Goal: Information Seeking & Learning: Check status

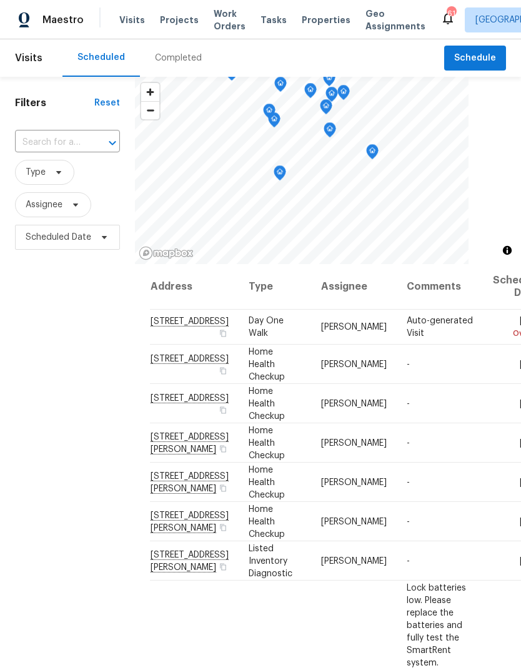
click at [169, 67] on div "Completed" at bounding box center [178, 57] width 77 height 37
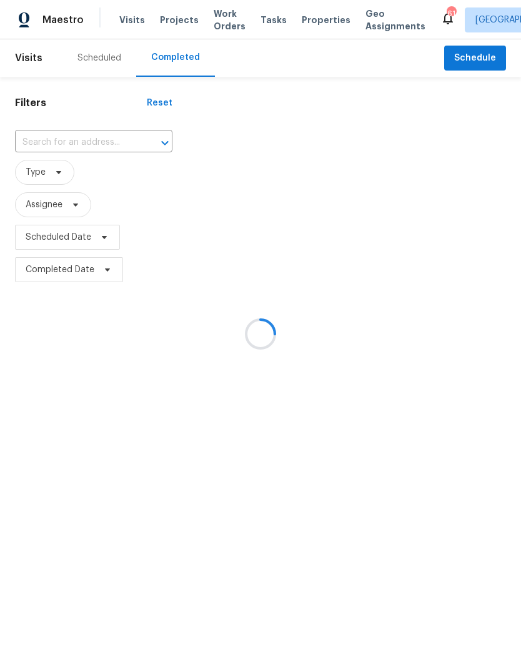
click at [161, 143] on icon "Open" at bounding box center [164, 143] width 7 height 4
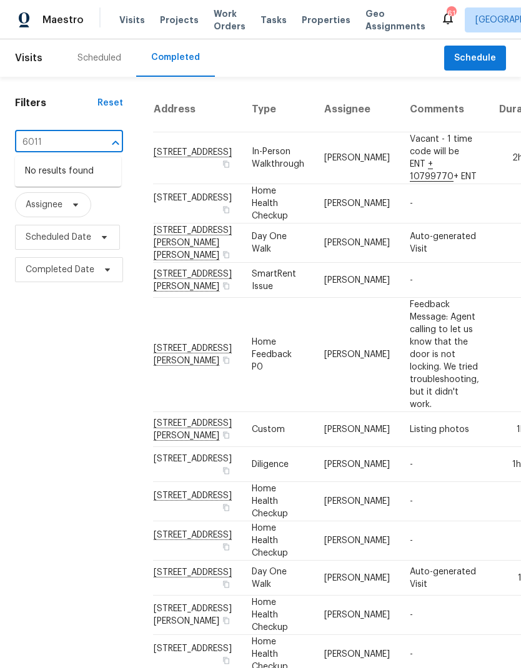
type input "6011"
click at [475, 17] on span "[GEOGRAPHIC_DATA]" at bounding box center [518, 20] width 86 height 12
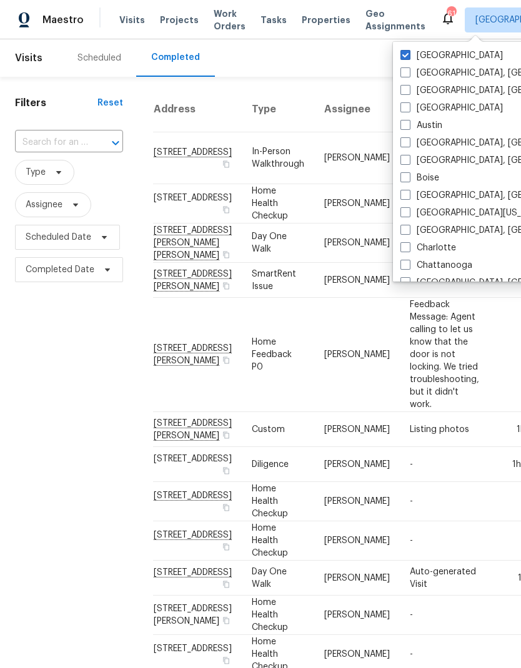
click at [405, 56] on span at bounding box center [405, 55] width 10 height 10
click at [405, 56] on input "[GEOGRAPHIC_DATA]" at bounding box center [404, 53] width 8 height 8
checkbox input "false"
checkbox input "true"
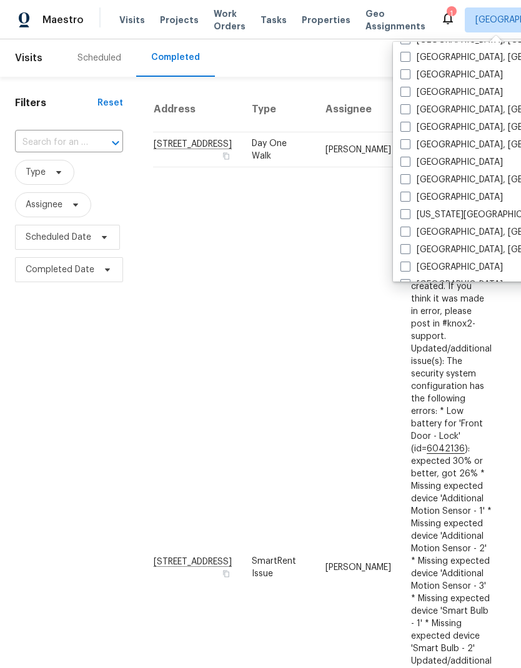
scroll to position [315, 0]
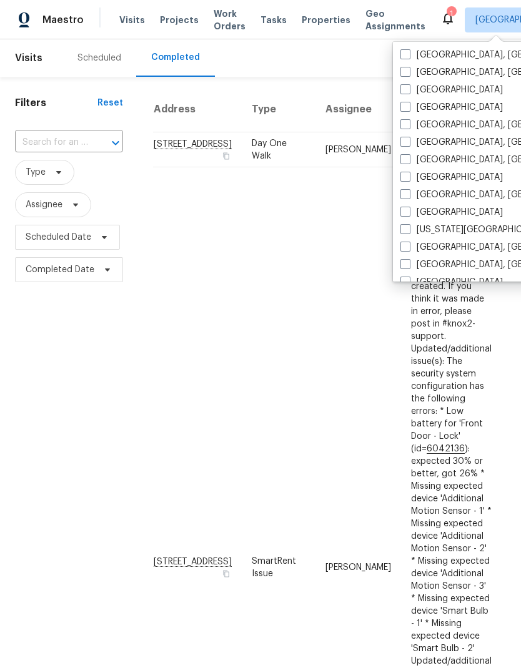
click at [403, 165] on label "[GEOGRAPHIC_DATA], [GEOGRAPHIC_DATA]" at bounding box center [497, 160] width 194 height 12
click at [403, 162] on input "[GEOGRAPHIC_DATA], [GEOGRAPHIC_DATA]" at bounding box center [404, 158] width 8 height 8
checkbox input "true"
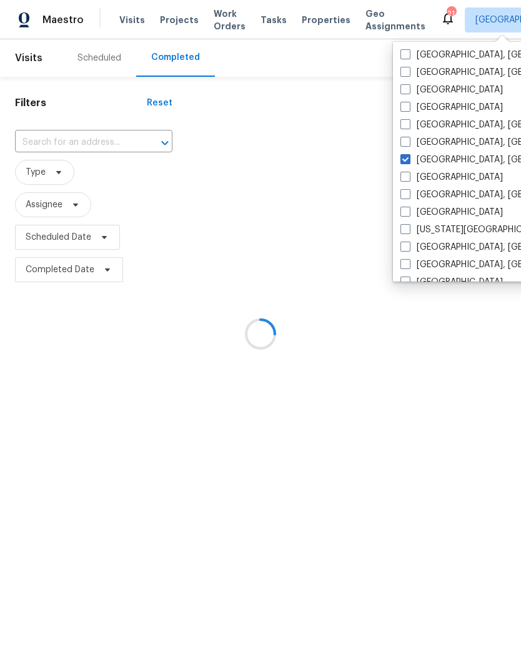
click at [405, 179] on span at bounding box center [405, 177] width 10 height 10
click at [405, 179] on input "[GEOGRAPHIC_DATA]" at bounding box center [404, 175] width 8 height 8
checkbox input "true"
click at [407, 156] on span at bounding box center [405, 159] width 10 height 10
click at [407, 156] on input "[GEOGRAPHIC_DATA], [GEOGRAPHIC_DATA]" at bounding box center [404, 158] width 8 height 8
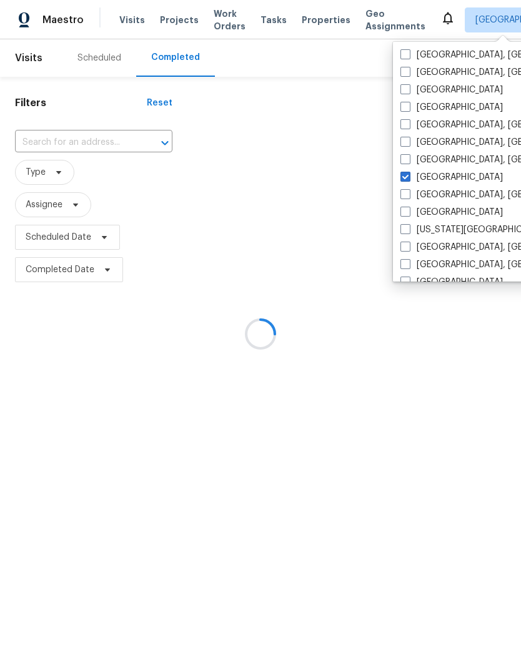
checkbox input "false"
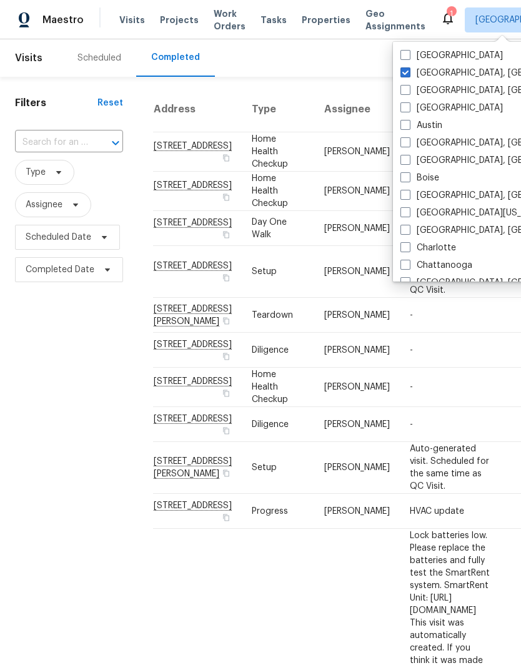
click at [408, 67] on span at bounding box center [405, 72] width 10 height 10
click at [408, 67] on input "[GEOGRAPHIC_DATA], [GEOGRAPHIC_DATA]" at bounding box center [404, 71] width 8 height 8
checkbox input "false"
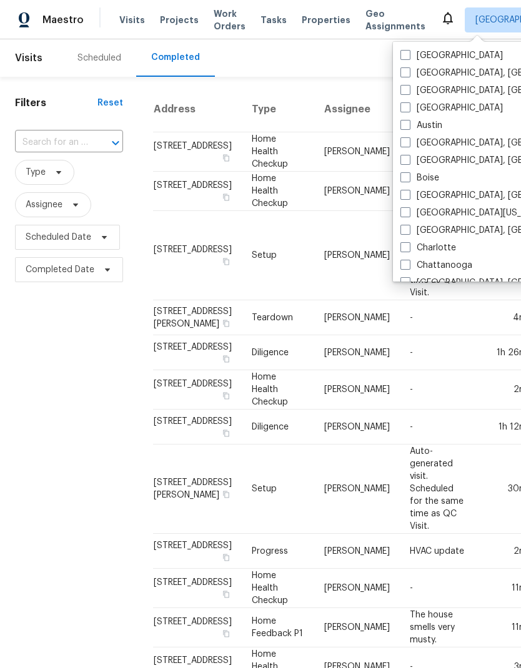
click at [29, 147] on input "text" at bounding box center [51, 142] width 73 height 19
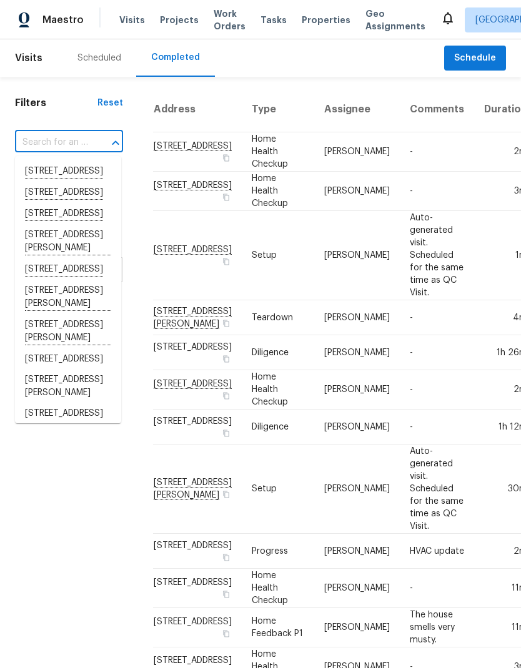
paste input "[STREET_ADDRESS]"
type input "[STREET_ADDRESS]"
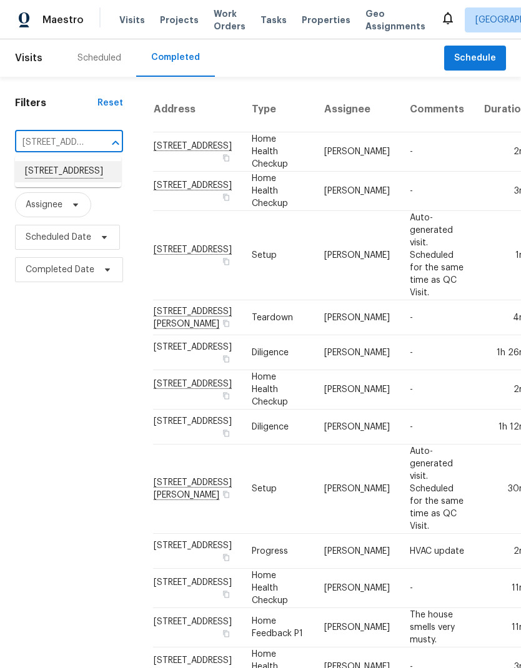
click at [38, 179] on li "[STREET_ADDRESS]" at bounding box center [68, 171] width 106 height 21
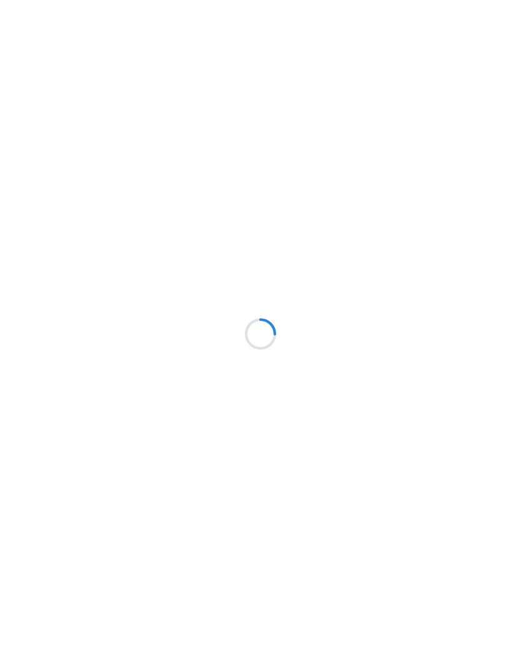
click at [405, 171] on div at bounding box center [260, 334] width 521 height 668
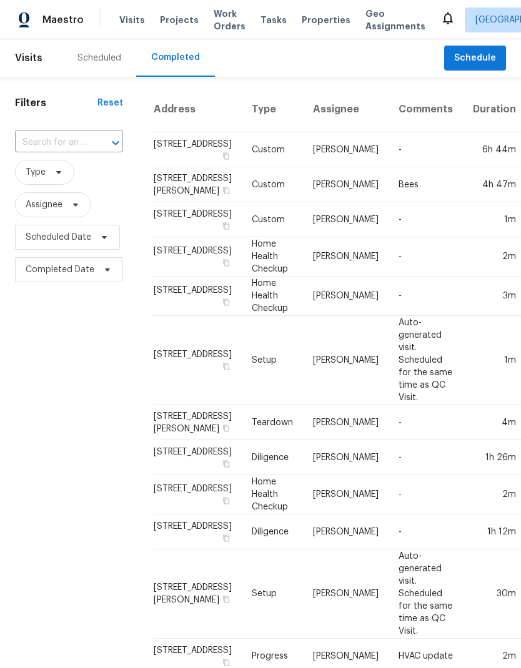
click at [389, 167] on td "-" at bounding box center [426, 149] width 74 height 35
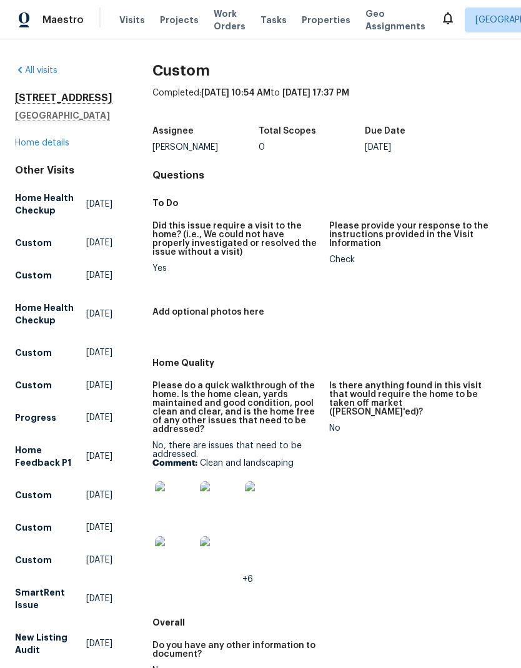
click at [34, 66] on link "All visits" at bounding box center [36, 70] width 42 height 9
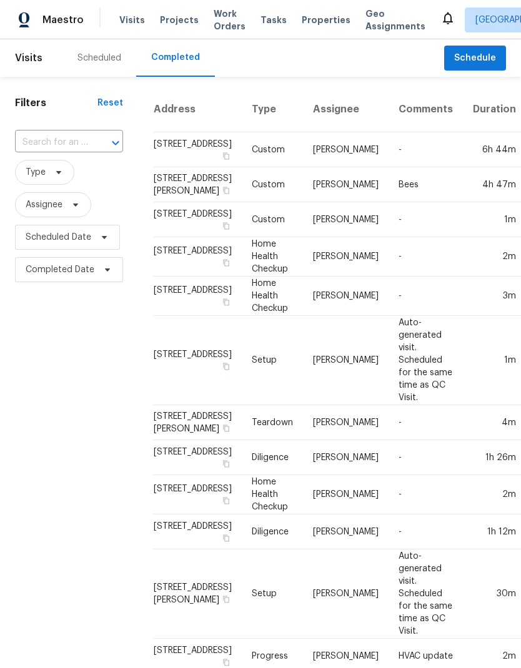
click at [62, 149] on input "text" at bounding box center [51, 142] width 73 height 19
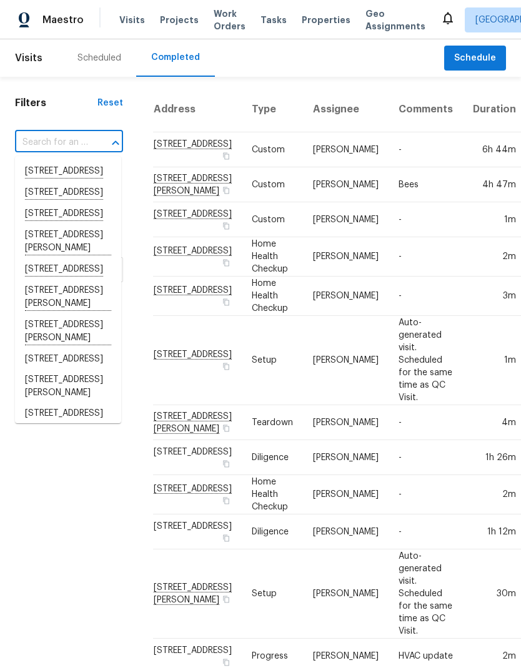
paste input "[STREET_ADDRESS]"
type input "[STREET_ADDRESS]"
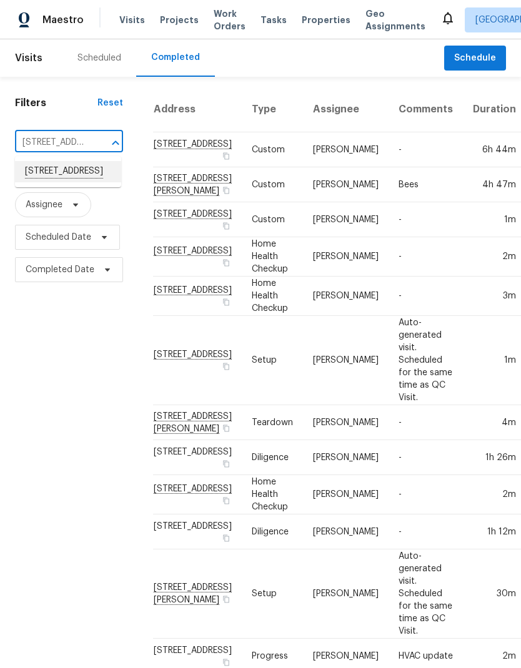
click at [44, 182] on li "[STREET_ADDRESS]" at bounding box center [68, 171] width 106 height 21
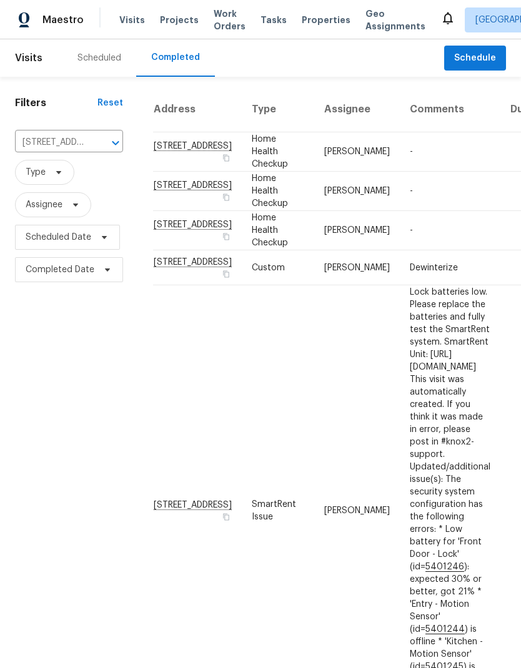
click at [400, 172] on td "-" at bounding box center [450, 151] width 101 height 39
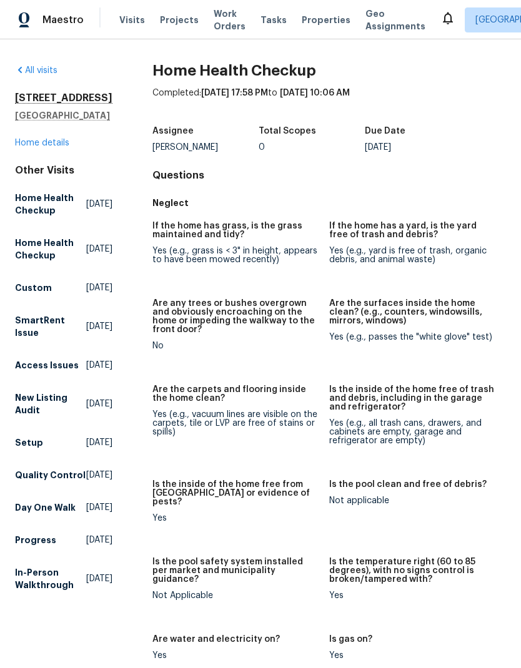
click at [29, 139] on link "Home details" at bounding box center [42, 143] width 54 height 9
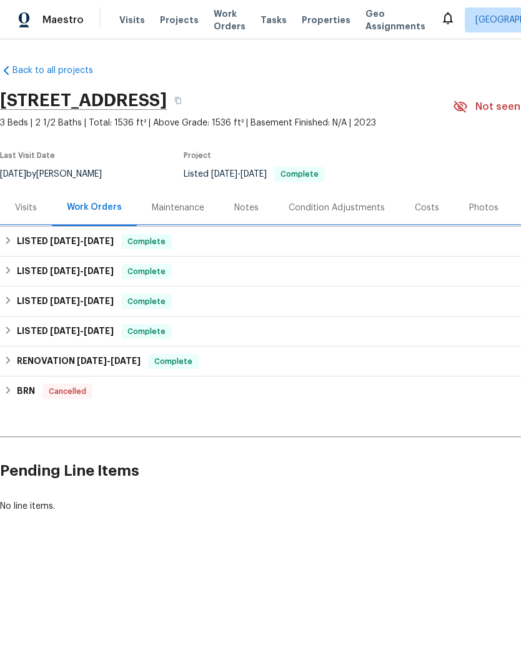
click at [54, 242] on span "8/13/25" at bounding box center [65, 241] width 30 height 9
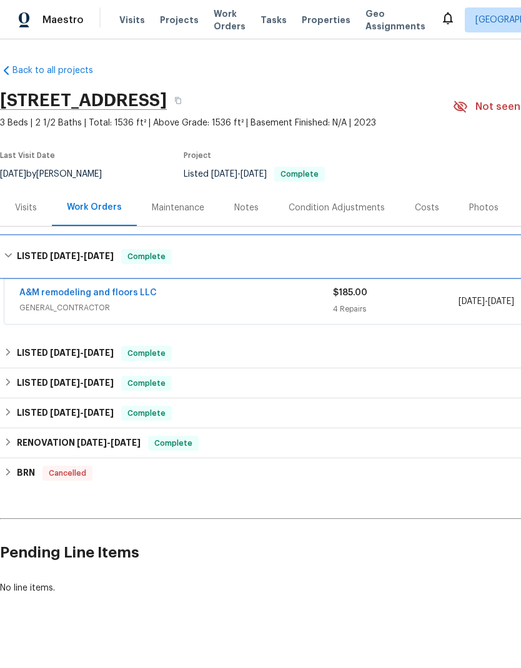
click at [56, 248] on div "LISTED 8/13/25 - 8/15/25 Complete" at bounding box center [353, 257] width 706 height 40
